Goal: Task Accomplishment & Management: Use online tool/utility

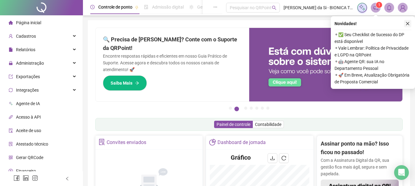
click at [405, 25] on icon "close" at bounding box center [407, 23] width 4 height 4
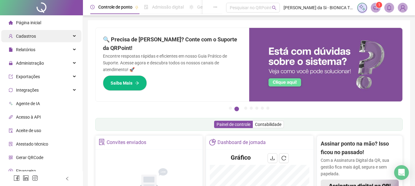
click at [25, 60] on span "Administração" at bounding box center [26, 63] width 35 height 12
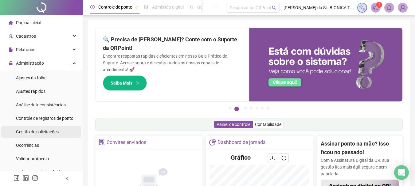
click at [34, 131] on span "Gestão de solicitações" at bounding box center [37, 132] width 43 height 5
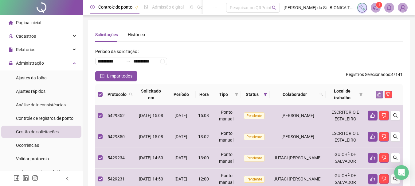
click at [379, 94] on icon "like" at bounding box center [379, 94] width 4 height 4
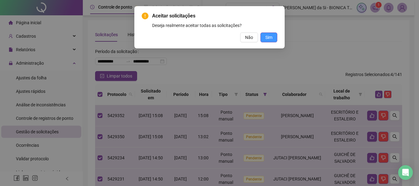
click at [270, 37] on span "Sim" at bounding box center [269, 37] width 7 height 7
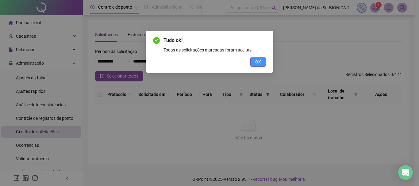
click at [260, 62] on span "OK" at bounding box center [258, 62] width 6 height 7
